Goal: Task Accomplishment & Management: Complete application form

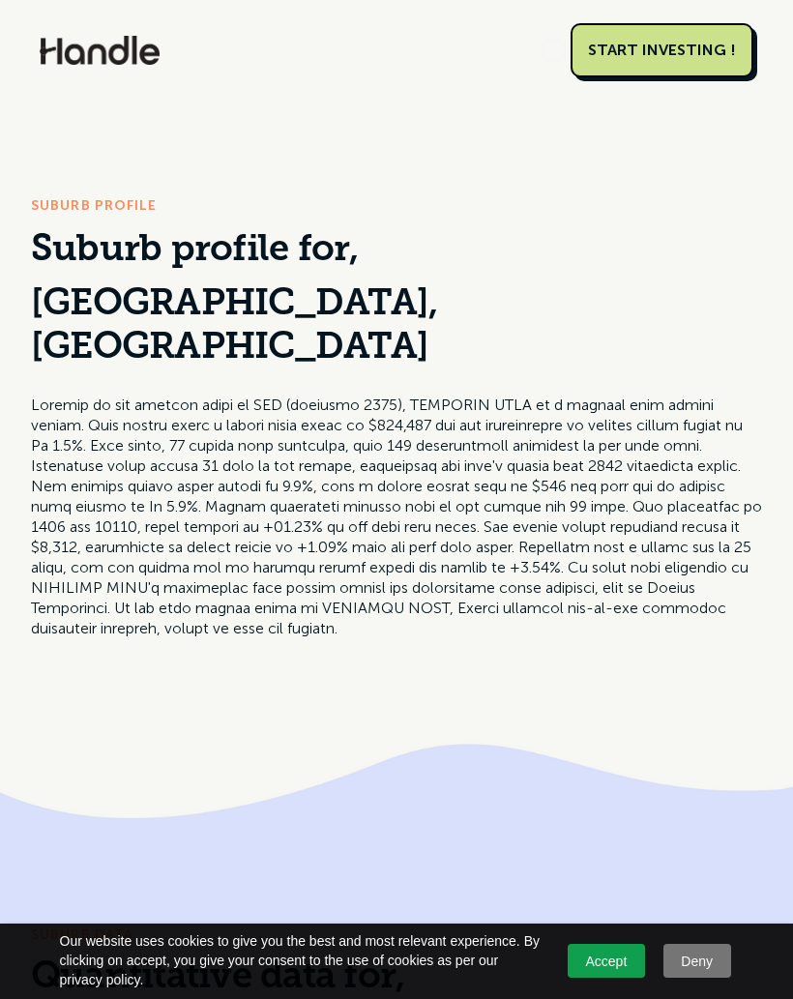
click at [674, 62] on link "START INVESTING !" at bounding box center [662, 50] width 183 height 54
click at [102, 44] on img at bounding box center [100, 50] width 120 height 29
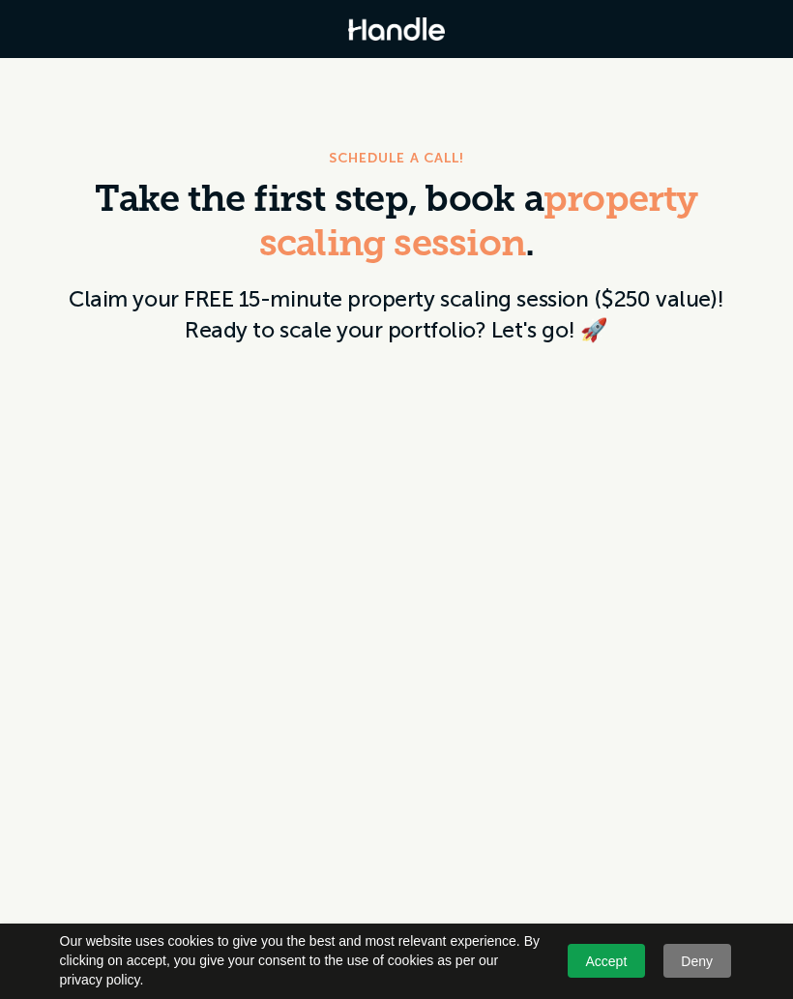
scroll to position [44, 0]
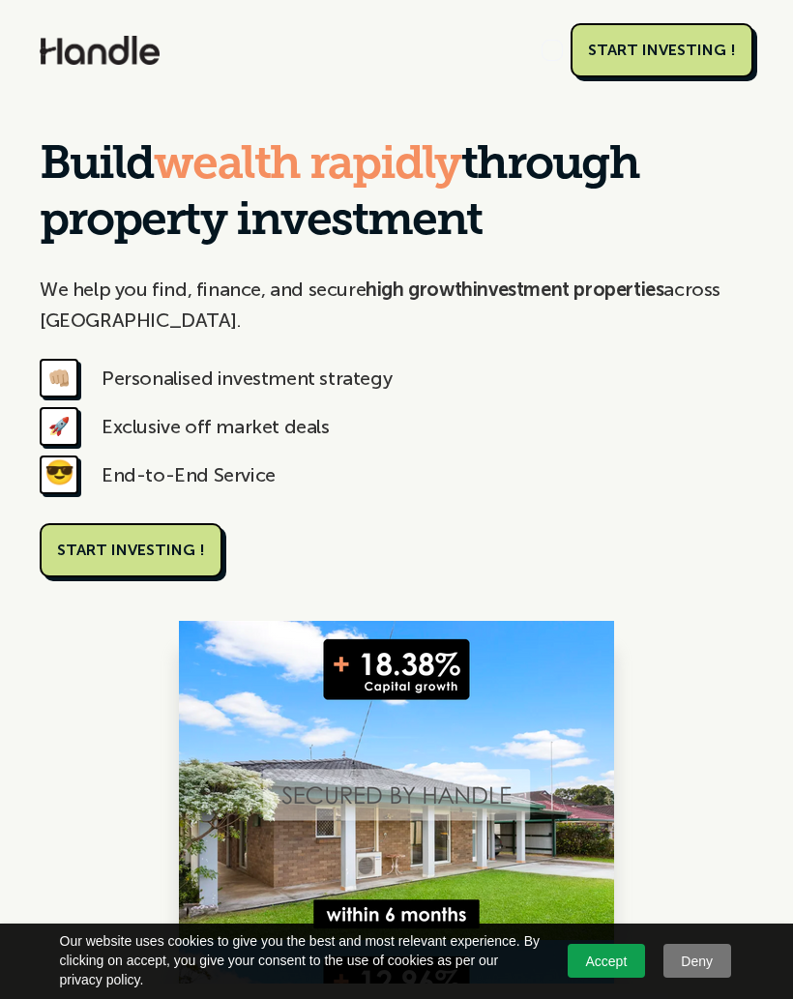
click at [680, 53] on div "START INVESTING !" at bounding box center [662, 50] width 148 height 19
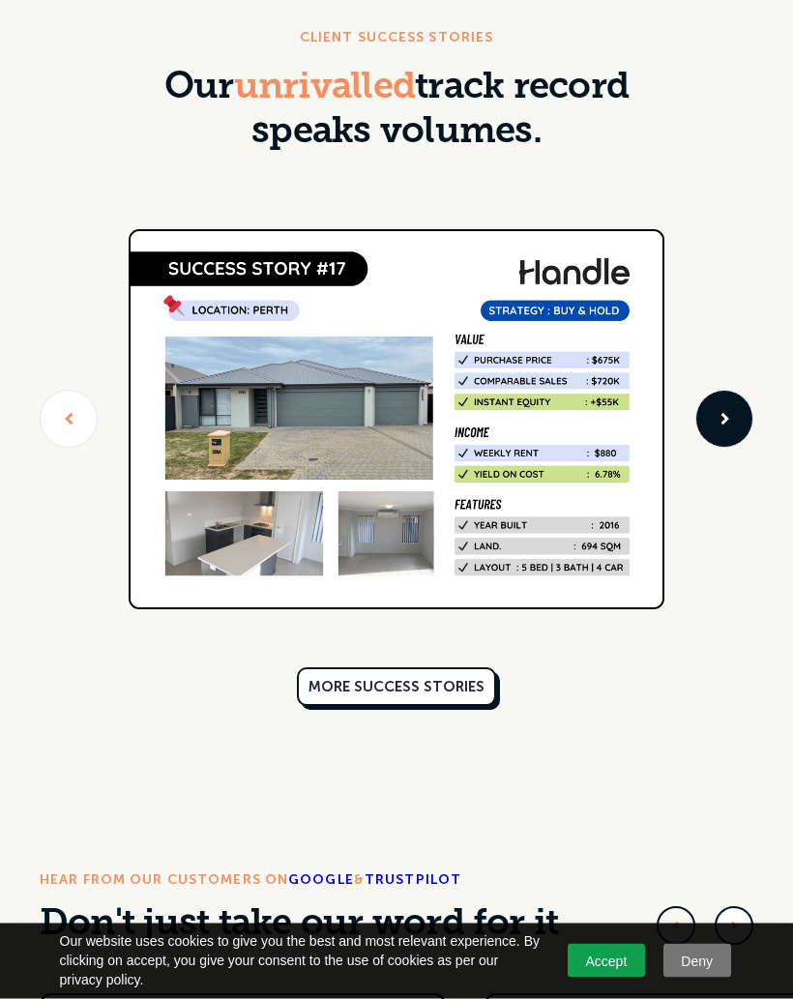
scroll to position [4109, 0]
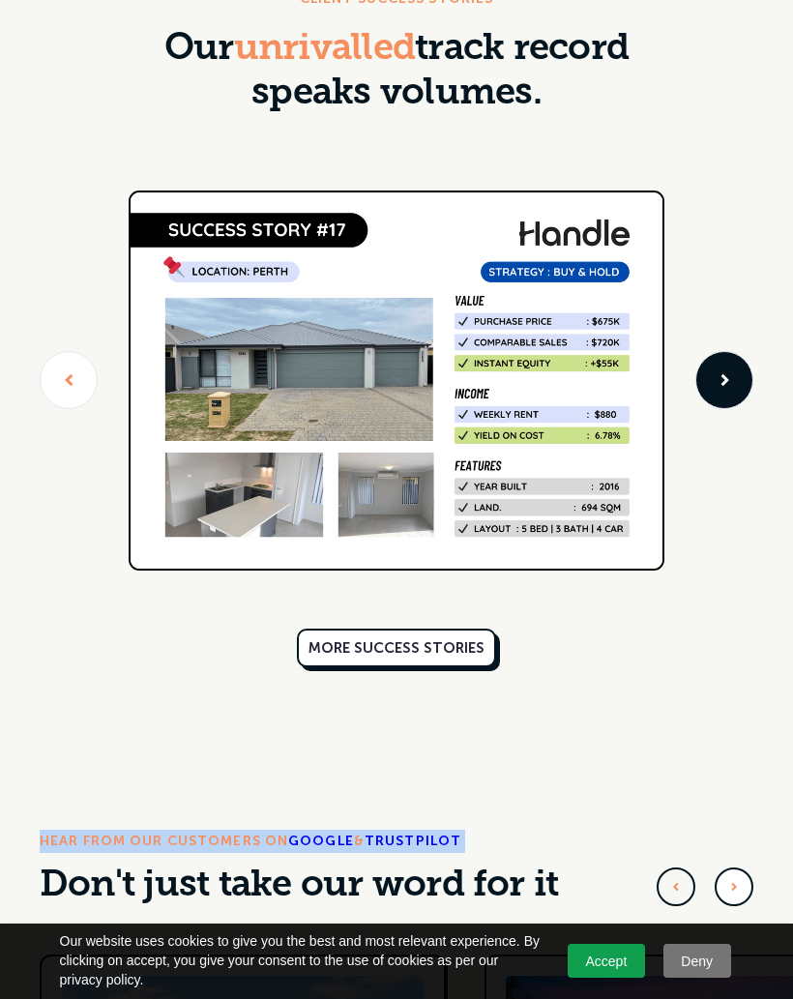
click at [736, 612] on div "CLIENT SUCCESS STORIES Our unrivalled track record speaks volumes. MORE SUCCESS…" at bounding box center [397, 330] width 714 height 687
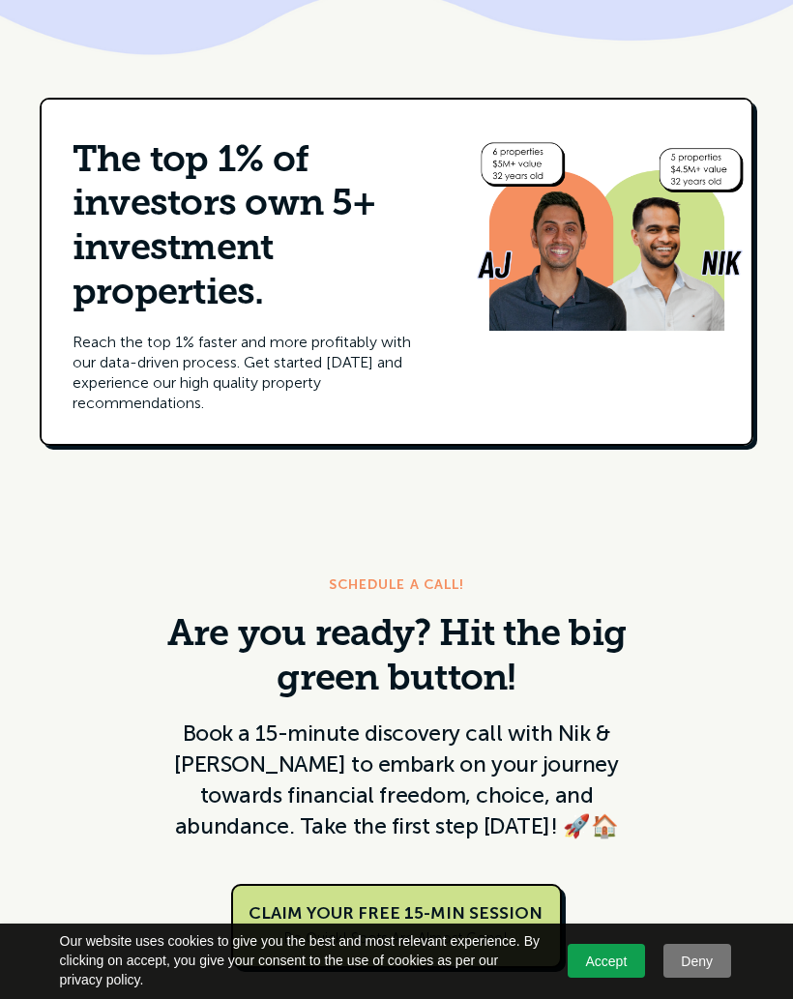
scroll to position [7978, 0]
